Goal: Task Accomplishment & Management: Use online tool/utility

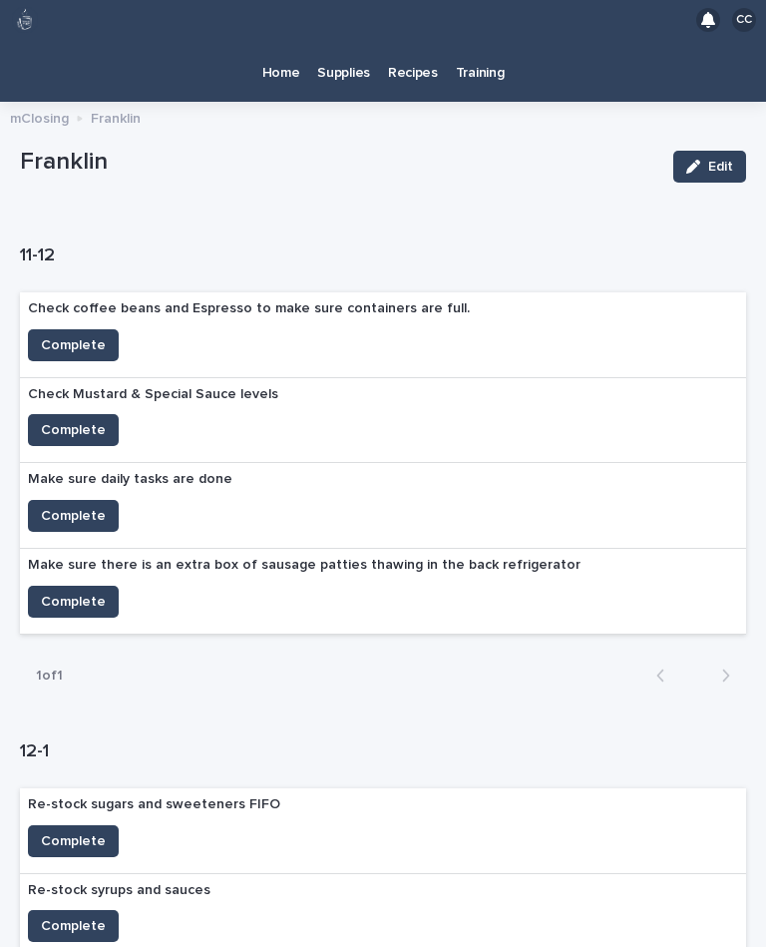
scroll to position [-11, 0]
click at [273, 69] on p "Home" at bounding box center [281, 61] width 38 height 42
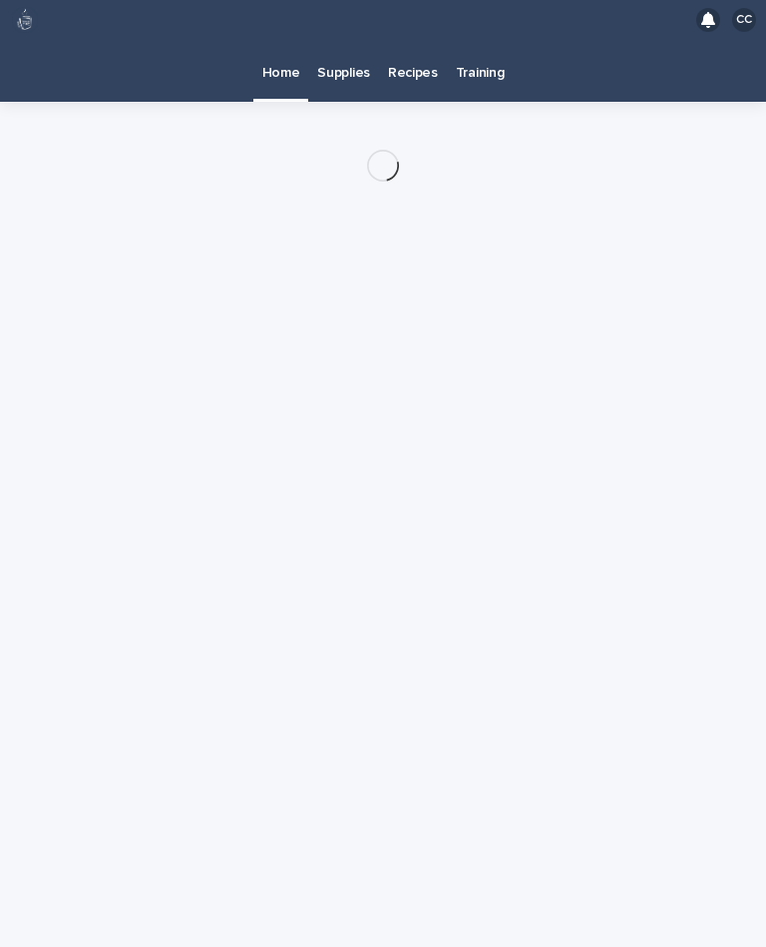
scroll to position [36, 0]
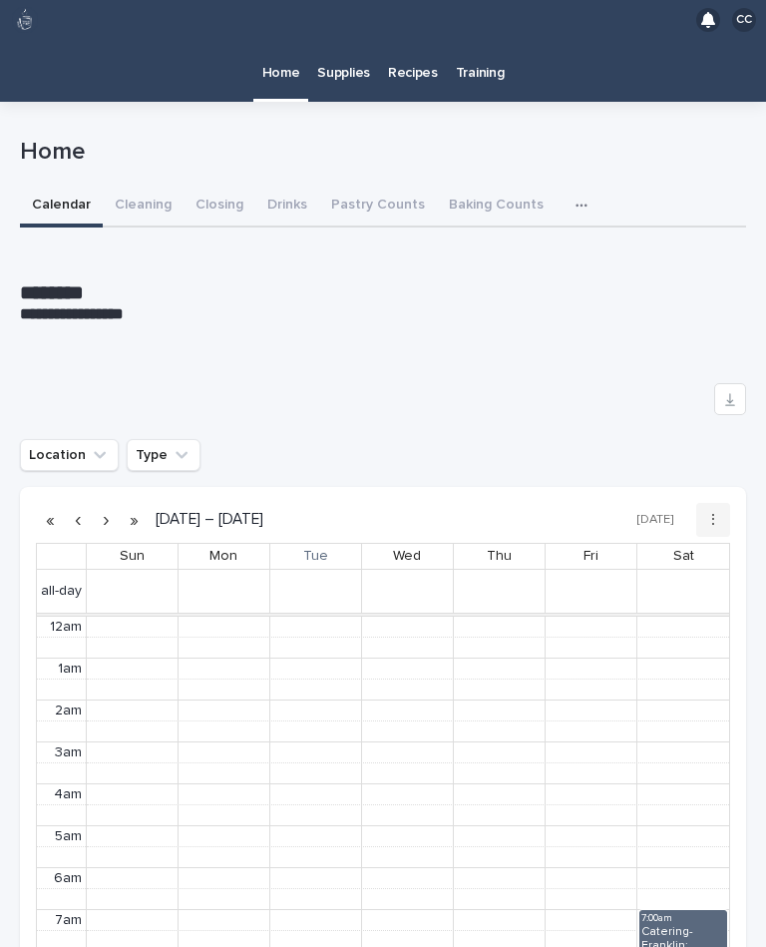
scroll to position [252, 0]
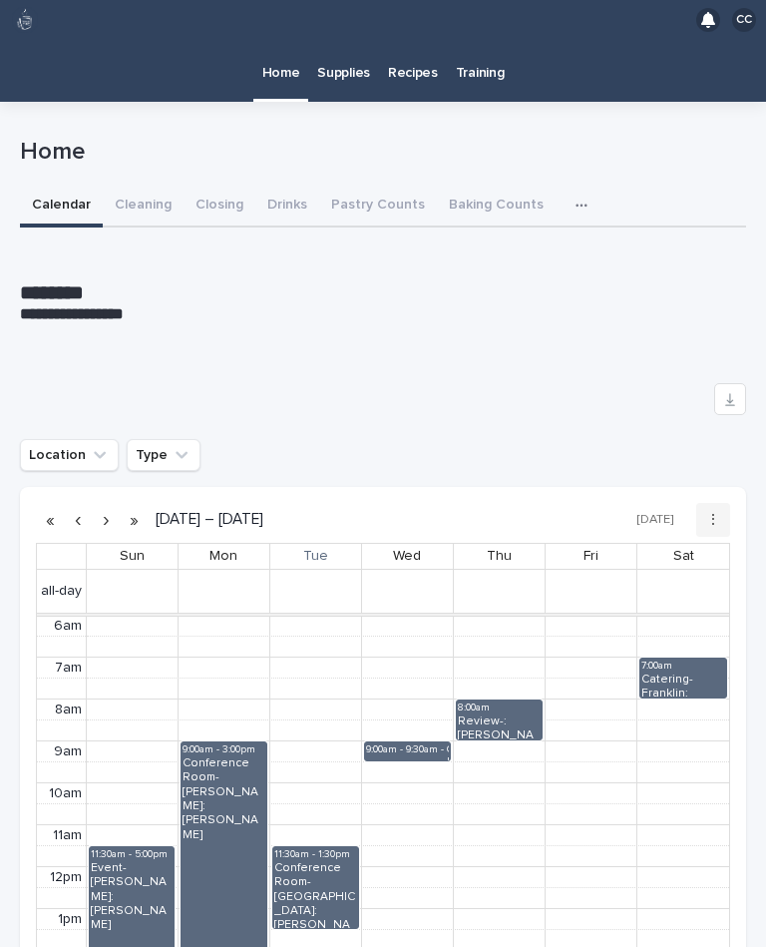
click at [149, 186] on button "Cleaning" at bounding box center [143, 207] width 81 height 42
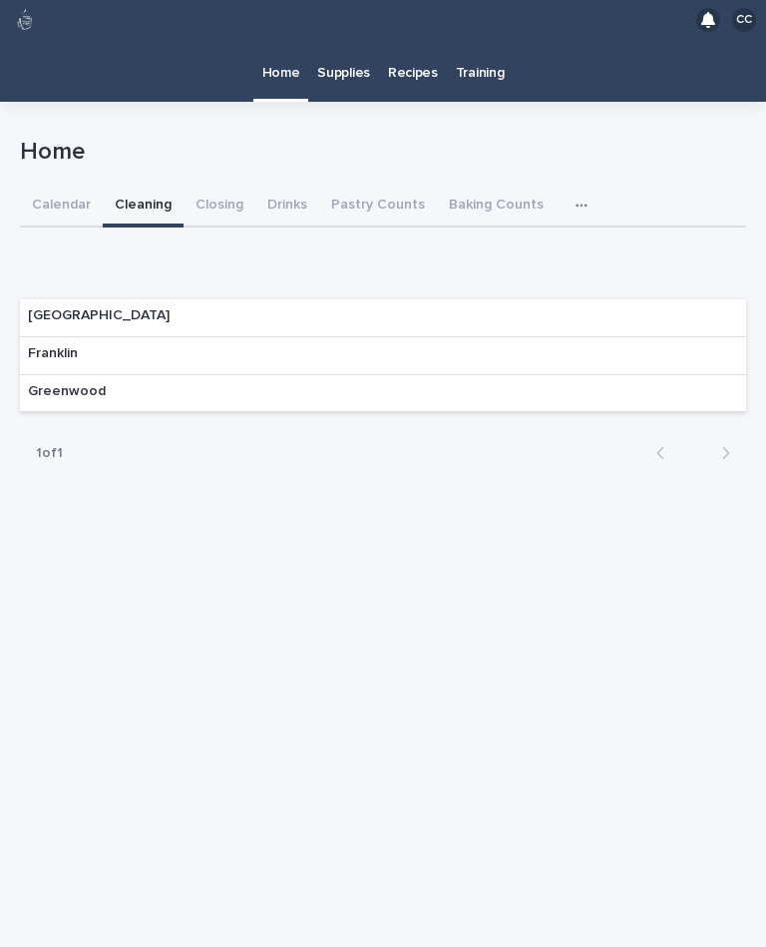
click at [60, 345] on p "Franklin" at bounding box center [53, 353] width 50 height 17
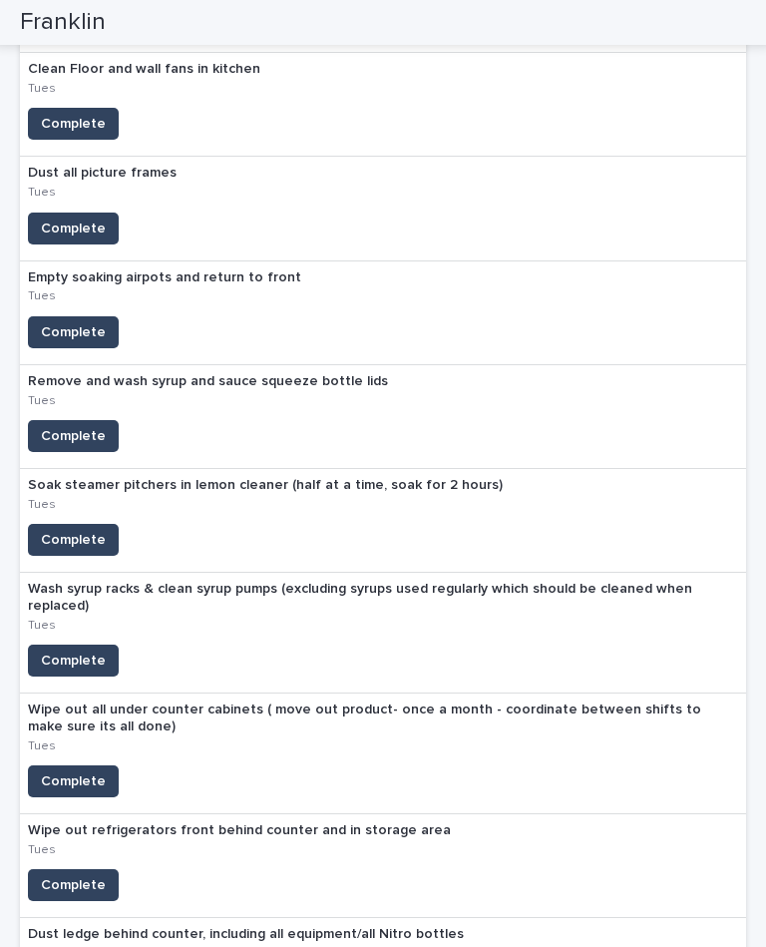
scroll to position [537, 0]
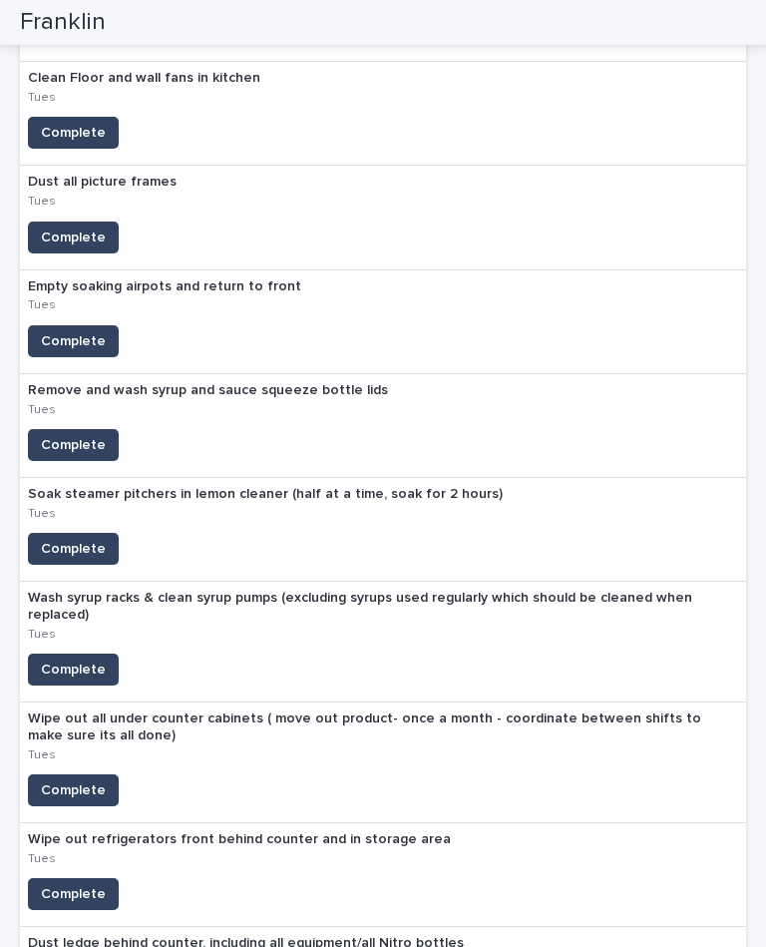
click at [86, 884] on span "Complete" at bounding box center [73, 894] width 65 height 20
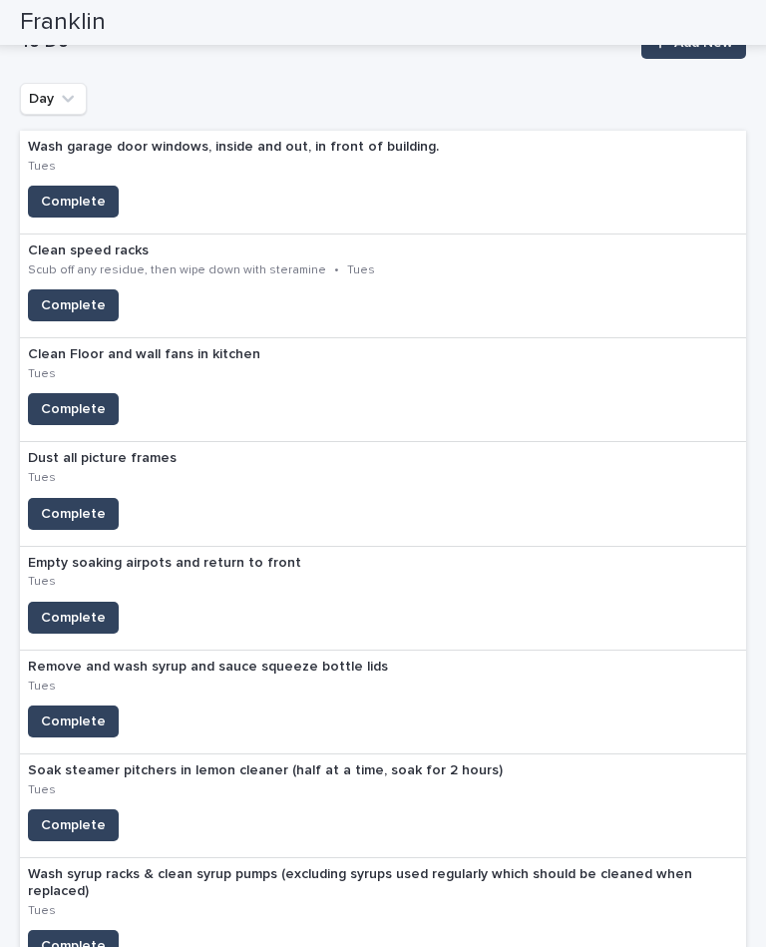
scroll to position [261, 0]
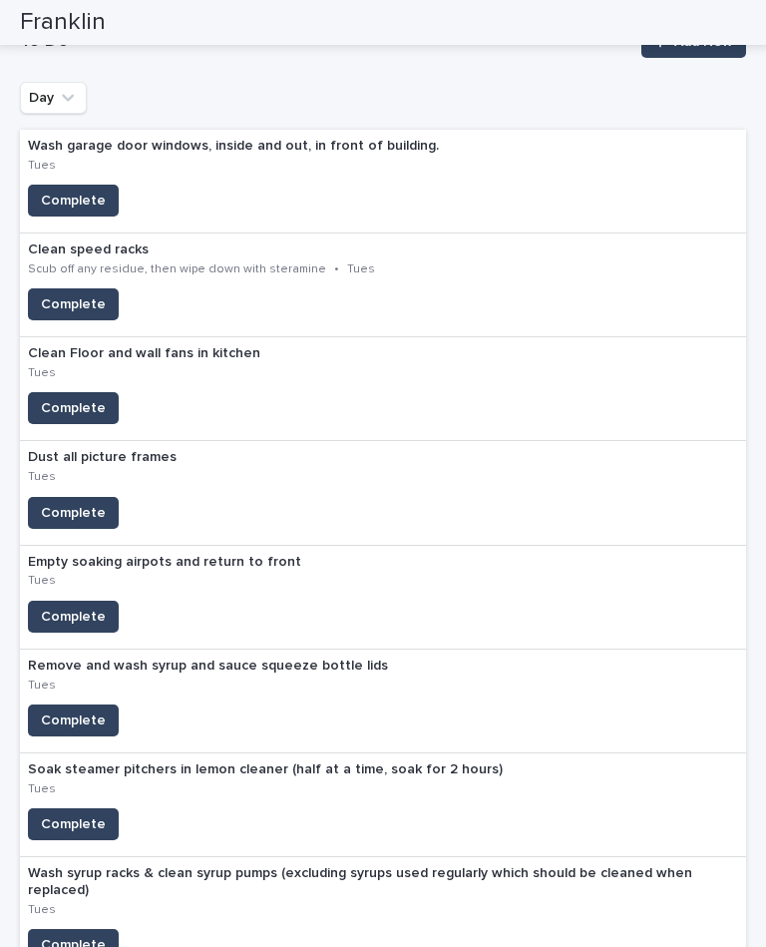
click at [74, 607] on span "Complete" at bounding box center [73, 617] width 65 height 20
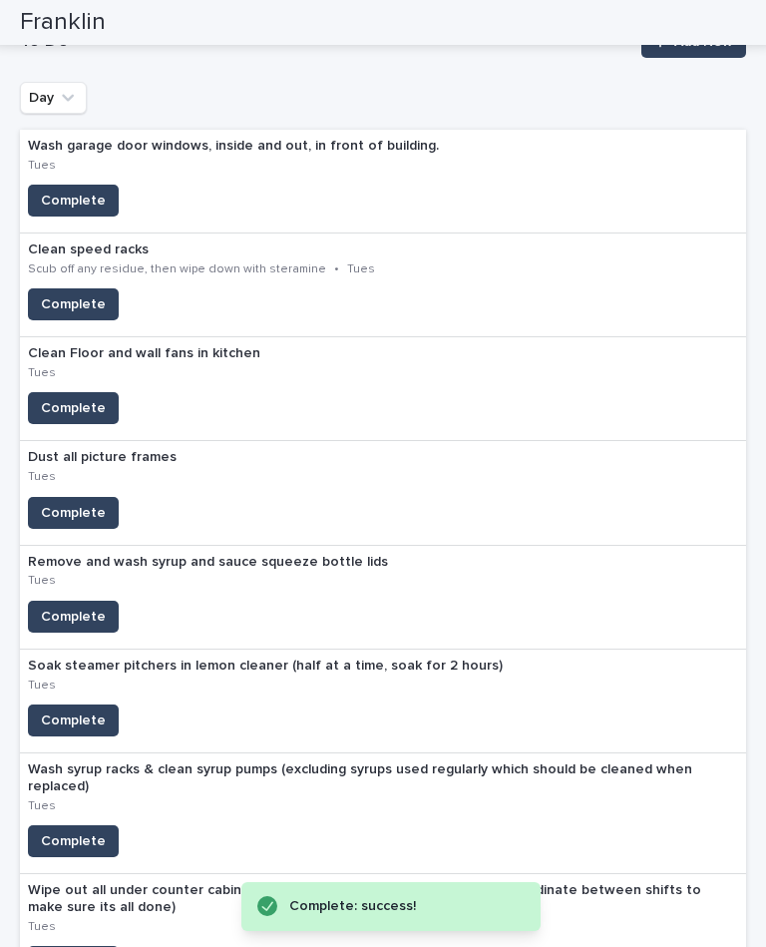
click at [84, 710] on span "Complete" at bounding box center [73, 720] width 65 height 20
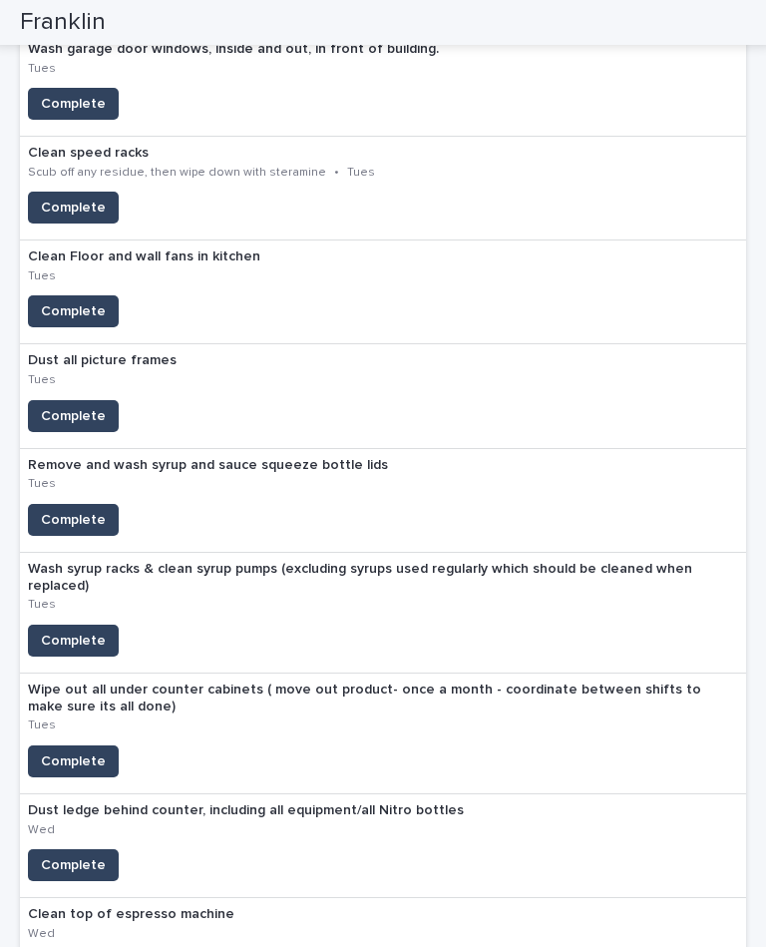
scroll to position [342, 0]
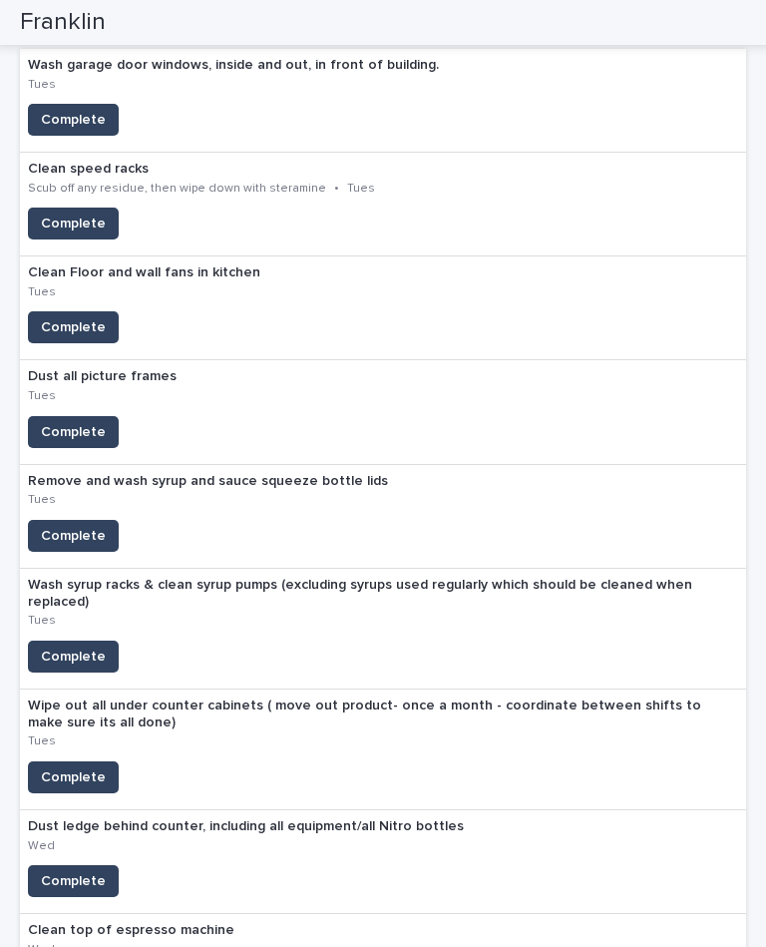
click at [69, 767] on span "Complete" at bounding box center [73, 777] width 65 height 20
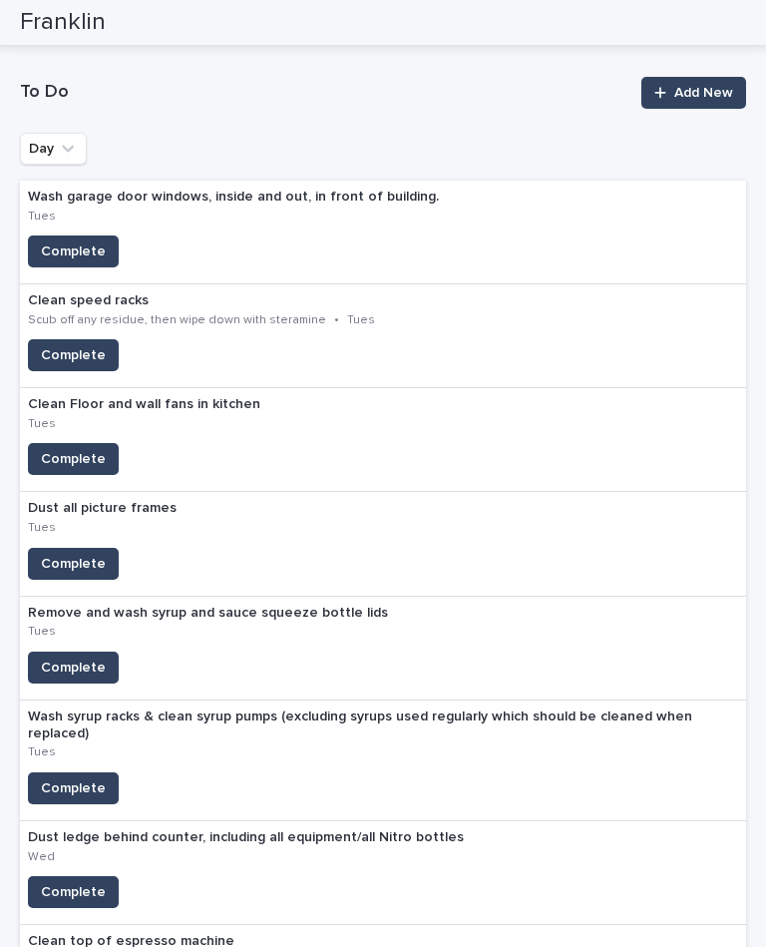
scroll to position [214, 0]
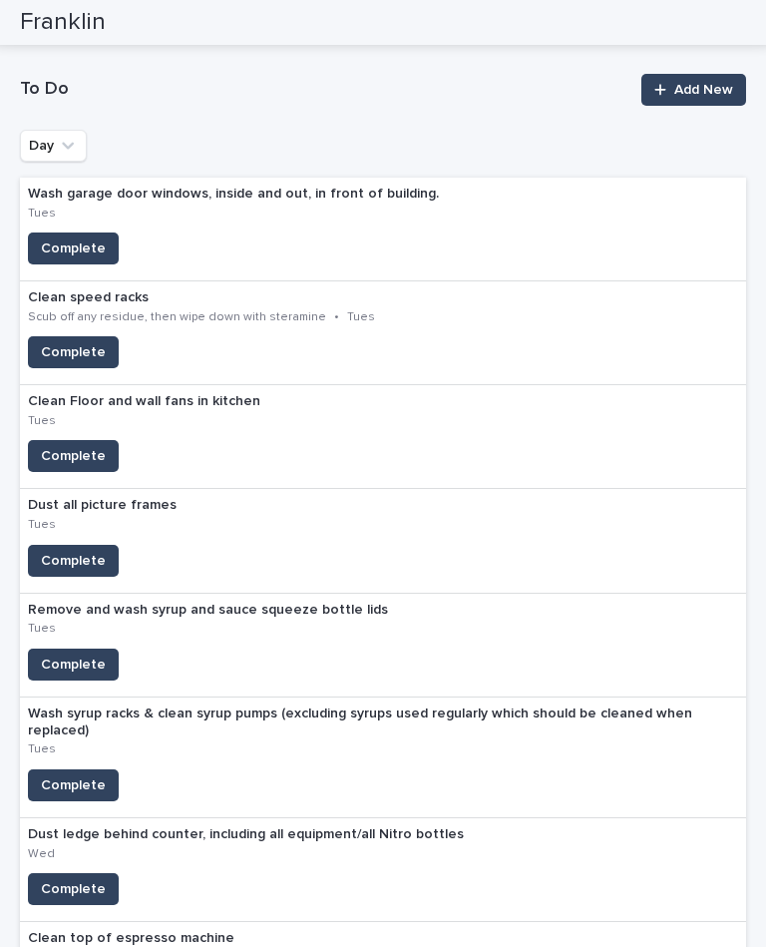
click at [60, 342] on span "Complete" at bounding box center [73, 352] width 65 height 20
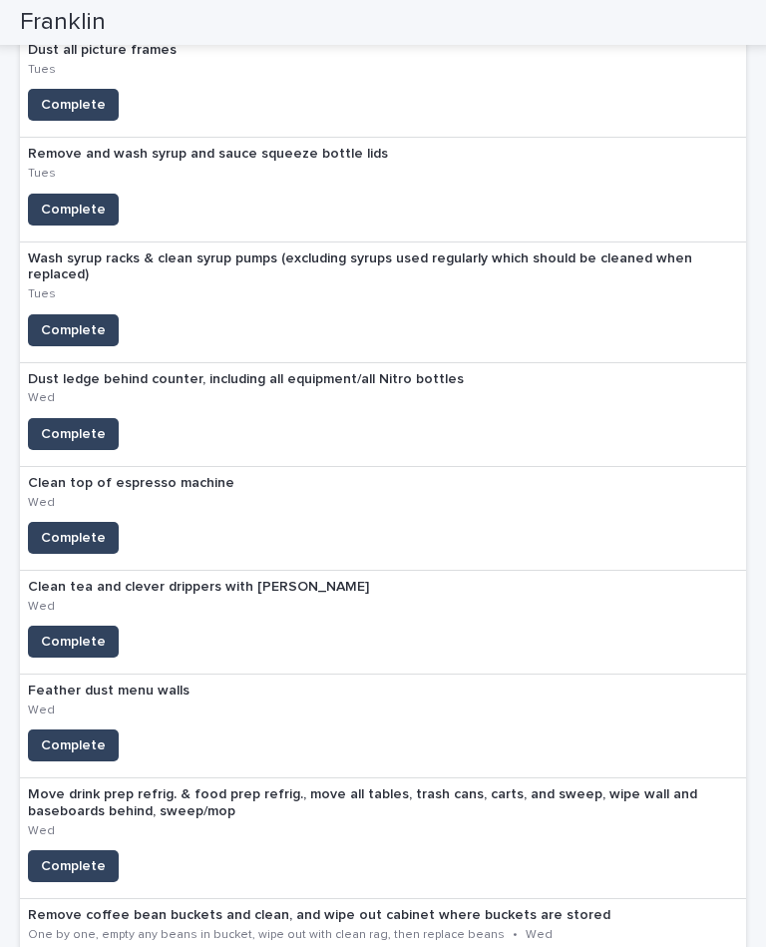
scroll to position [569, 0]
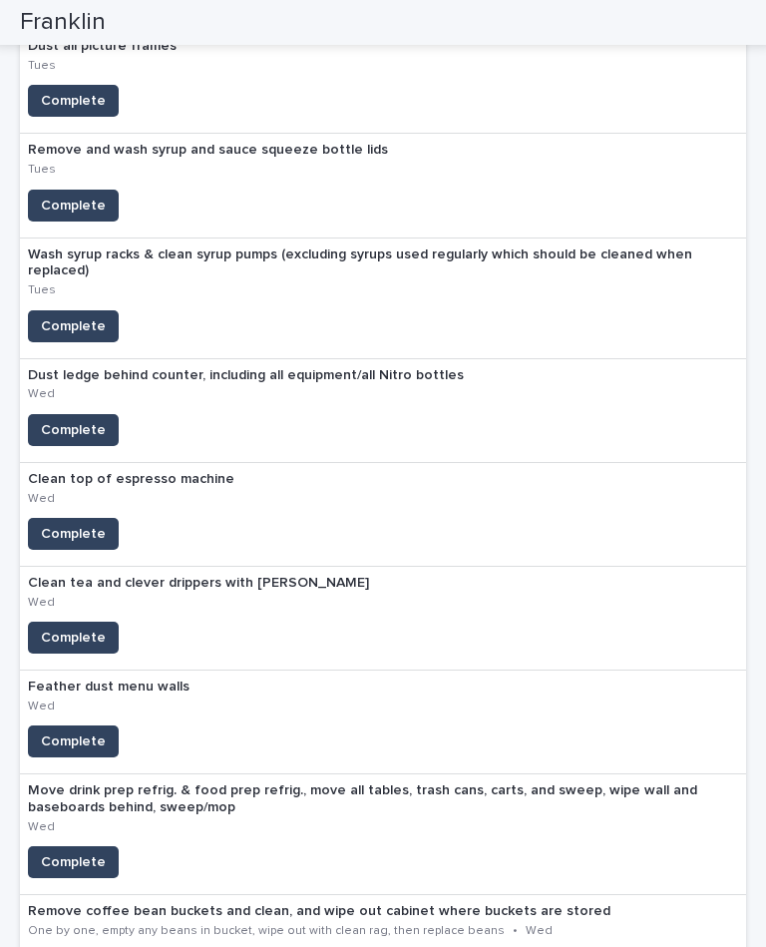
click at [69, 196] on span "Complete" at bounding box center [73, 206] width 65 height 20
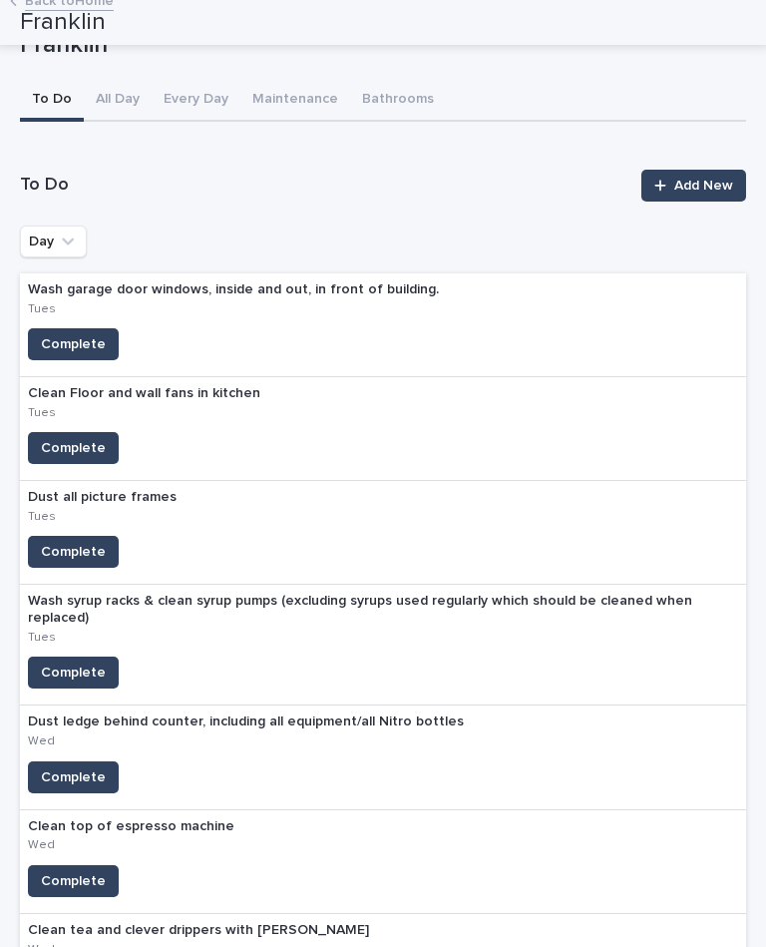
scroll to position [93, 0]
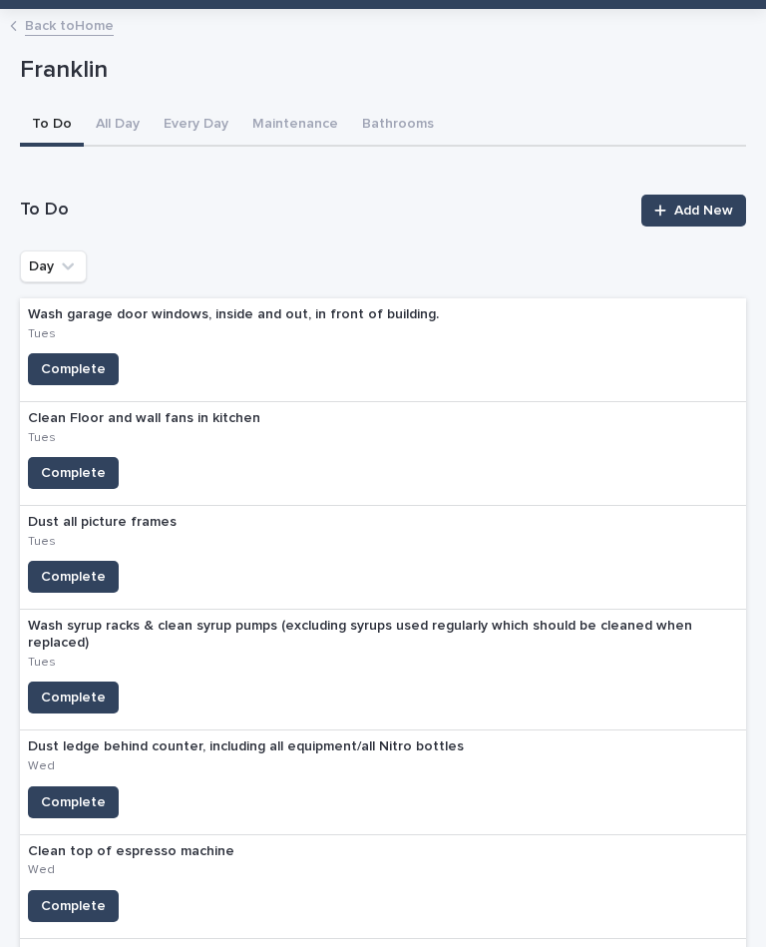
click at [83, 463] on span "Complete" at bounding box center [73, 473] width 65 height 20
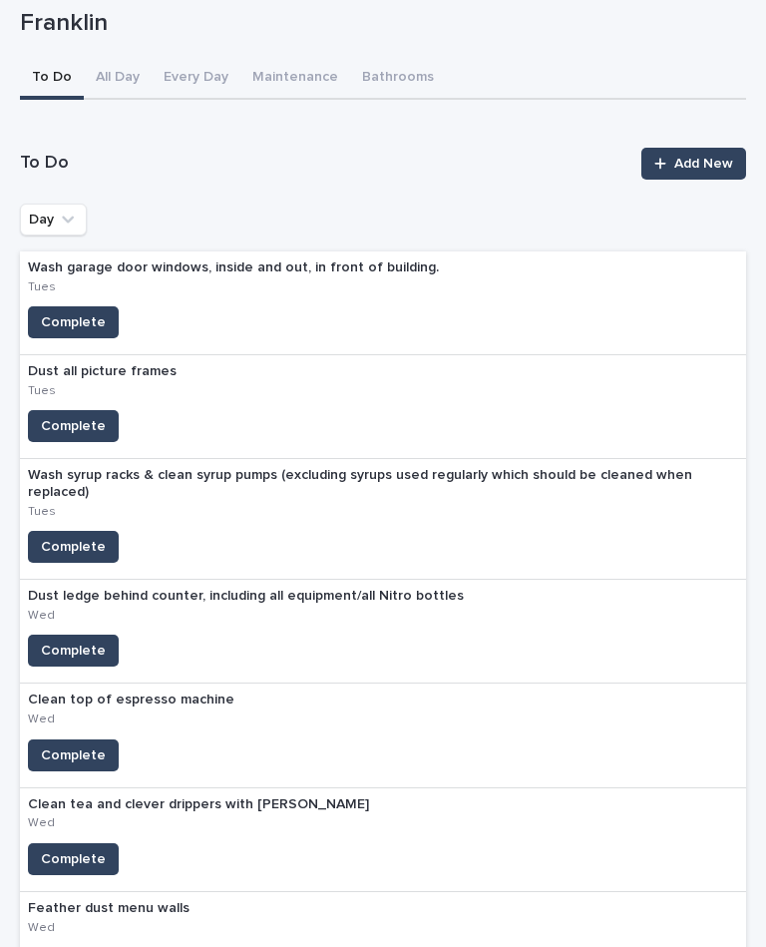
scroll to position [166, 0]
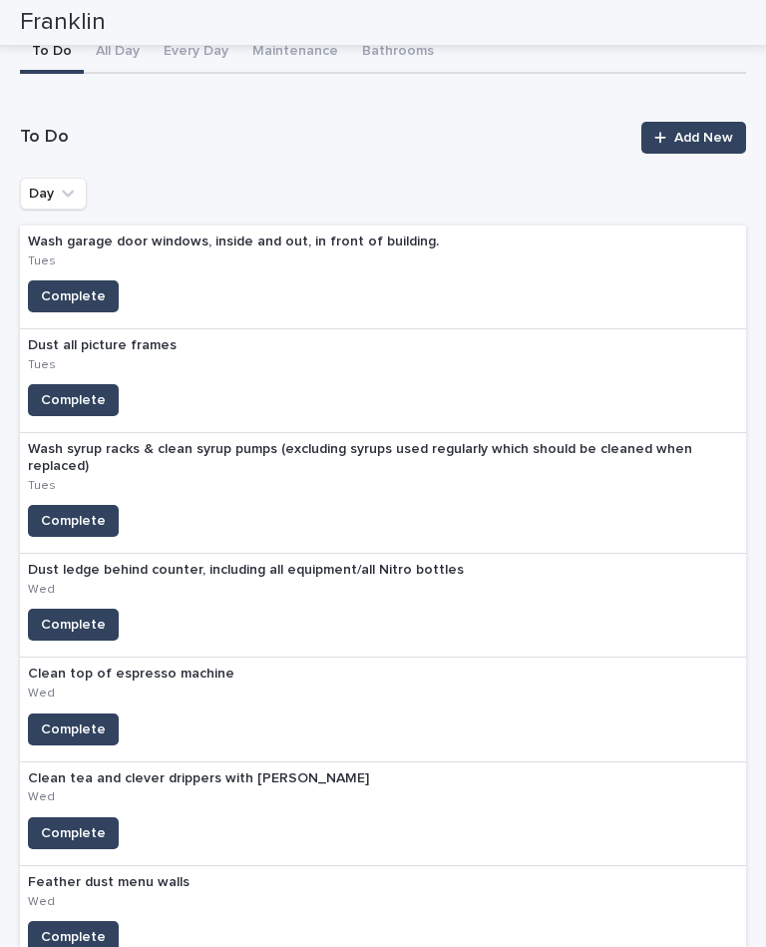
click at [68, 390] on span "Complete" at bounding box center [73, 400] width 65 height 20
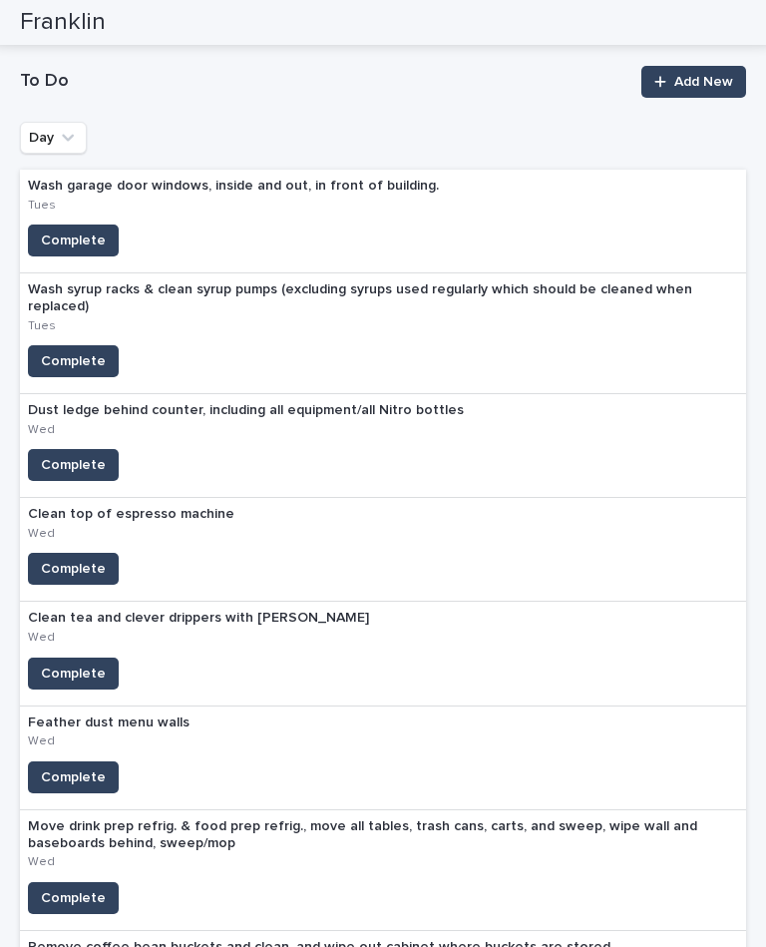
scroll to position [193, 0]
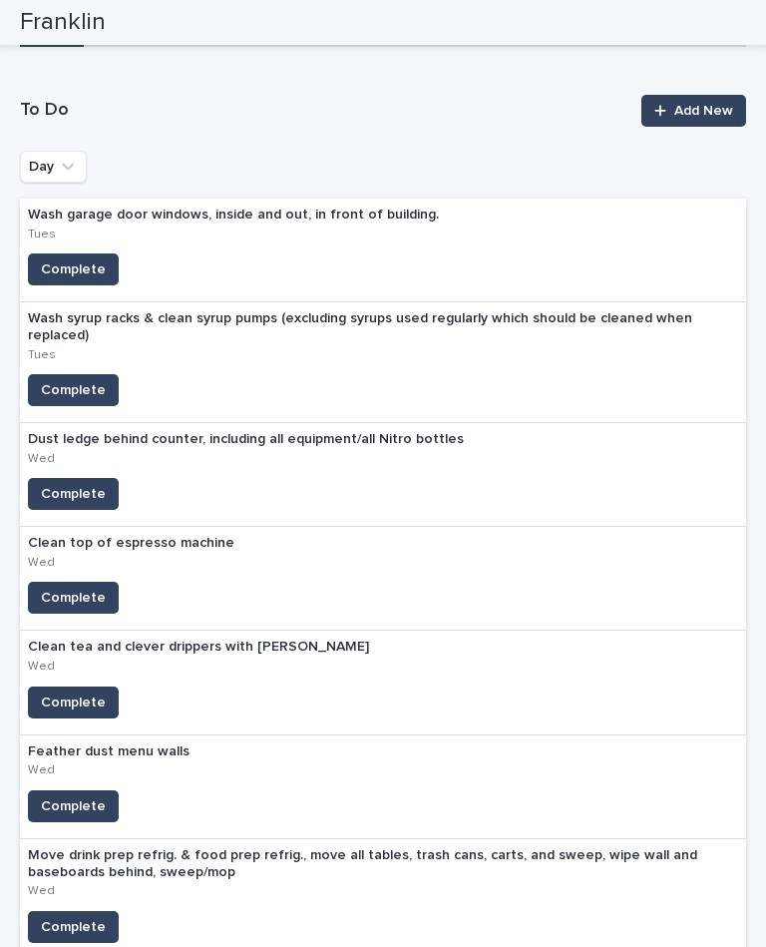
click at [72, 259] on span "Complete" at bounding box center [73, 269] width 65 height 20
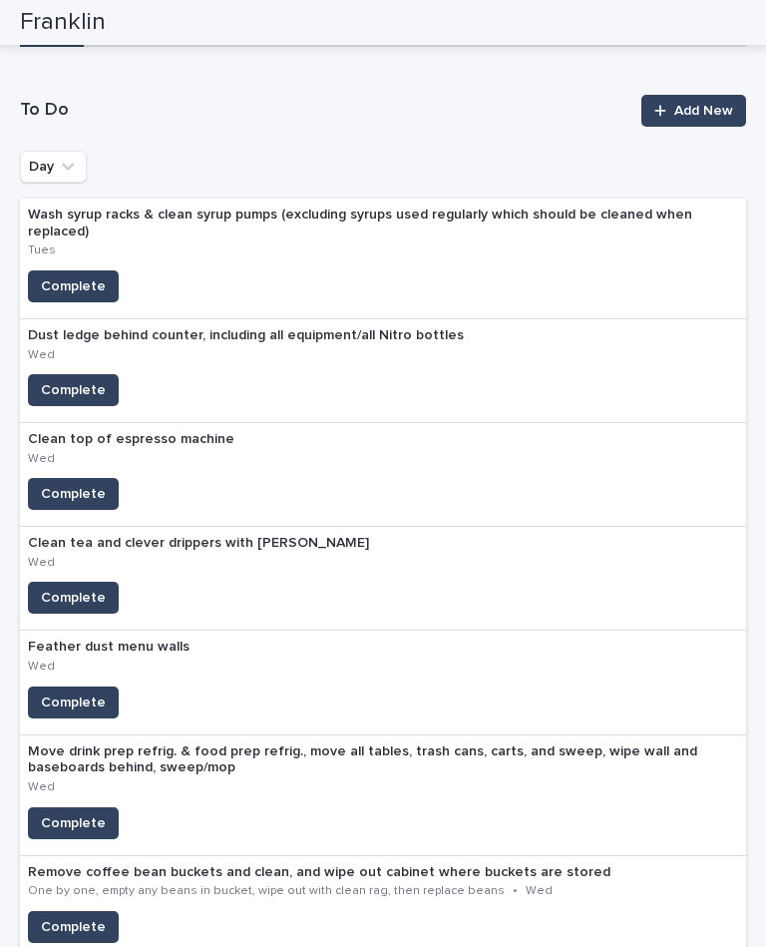
scroll to position [198, 0]
